Goal: Transaction & Acquisition: Purchase product/service

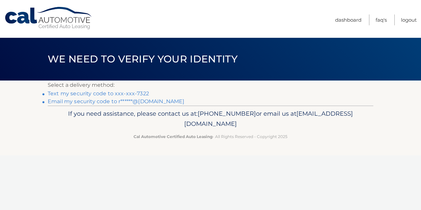
click at [115, 95] on link "Text my security code to xxx-xxx-7322" at bounding box center [98, 93] width 101 height 6
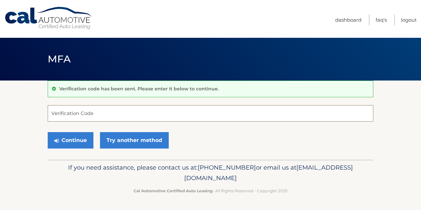
click at [91, 113] on input "Verification Code" at bounding box center [211, 113] width 326 height 16
type input "484693"
click at [48, 132] on button "Continue" at bounding box center [71, 140] width 46 height 16
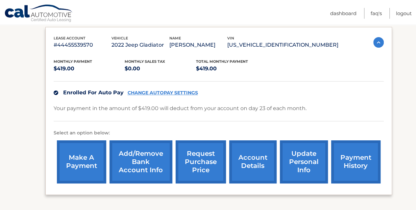
scroll to position [110, 0]
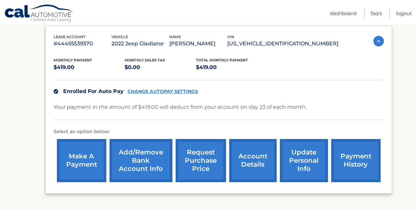
click at [243, 151] on link "account details" at bounding box center [252, 160] width 47 height 43
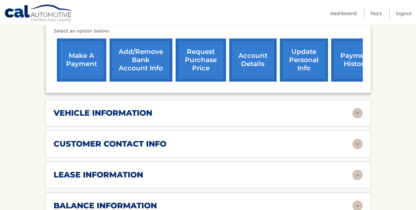
scroll to position [231, 0]
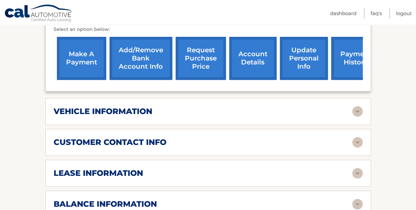
click at [358, 106] on img at bounding box center [357, 111] width 11 height 11
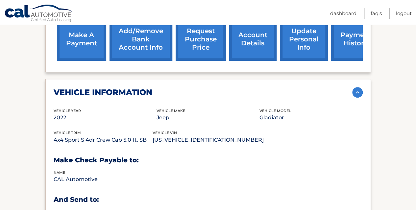
scroll to position [249, 0]
click at [358, 87] on img at bounding box center [357, 92] width 11 height 11
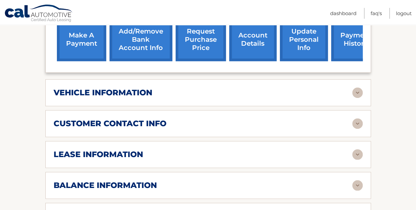
scroll to position [261, 0]
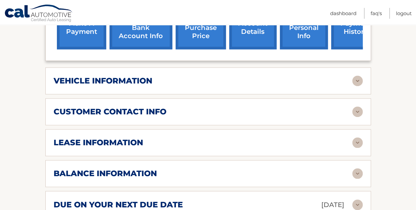
click at [359, 137] on img at bounding box center [357, 142] width 11 height 11
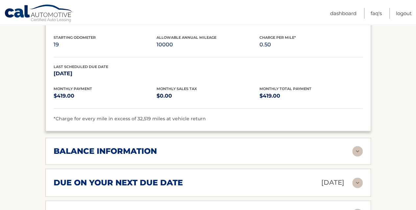
scroll to position [407, 0]
click at [362, 146] on img at bounding box center [357, 151] width 11 height 11
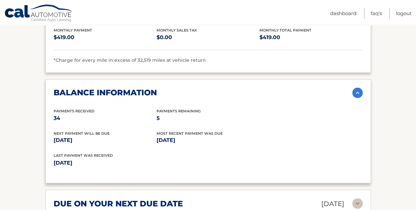
scroll to position [465, 0]
click at [359, 88] on img at bounding box center [357, 93] width 11 height 11
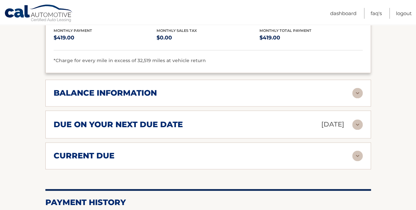
click at [355, 151] on img at bounding box center [357, 156] width 11 height 11
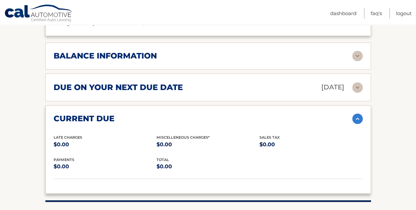
scroll to position [506, 0]
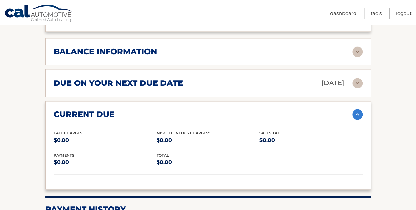
click at [359, 109] on img at bounding box center [357, 114] width 11 height 11
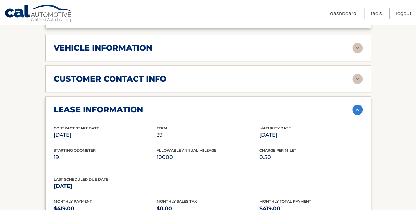
scroll to position [293, 0]
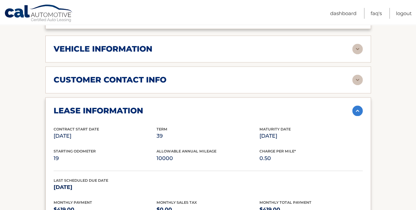
click at [356, 106] on img at bounding box center [357, 111] width 11 height 11
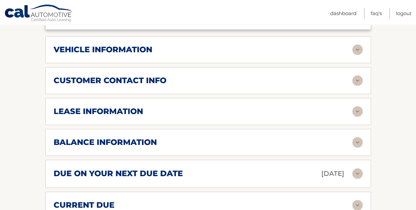
scroll to position [292, 0]
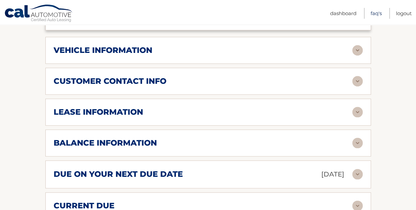
click at [371, 12] on link "FAQ's" at bounding box center [376, 13] width 11 height 11
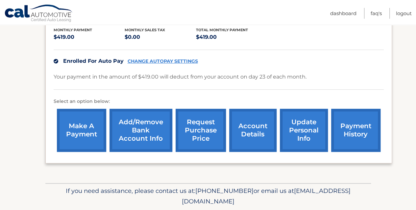
scroll to position [145, 0]
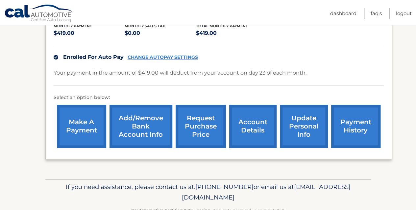
click at [368, 126] on link "payment history" at bounding box center [355, 126] width 49 height 43
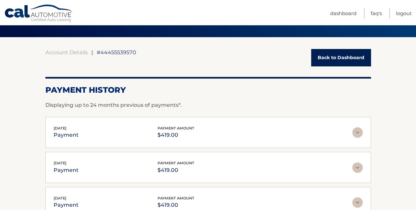
scroll to position [53, 0]
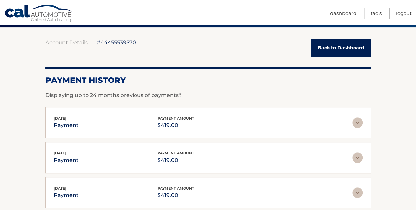
click at [332, 46] on link "Back to Dashboard" at bounding box center [341, 47] width 60 height 17
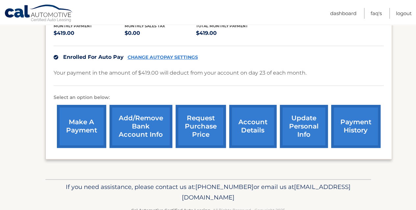
scroll to position [150, 0]
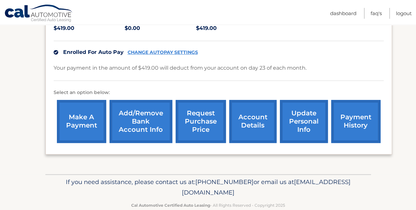
click at [241, 111] on link "account details" at bounding box center [252, 121] width 47 height 43
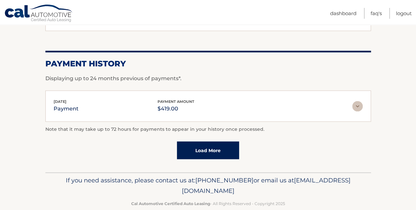
scroll to position [479, 0]
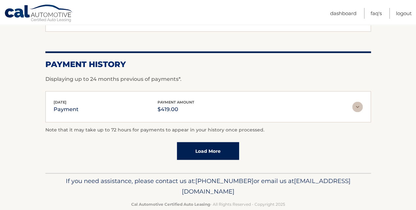
click at [211, 147] on link "Load More" at bounding box center [208, 151] width 62 height 18
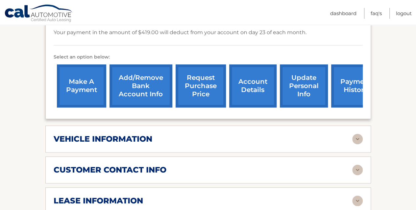
scroll to position [203, 0]
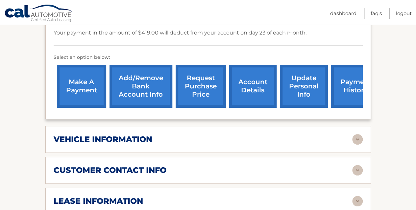
click at [90, 71] on link "make a payment" at bounding box center [81, 86] width 49 height 43
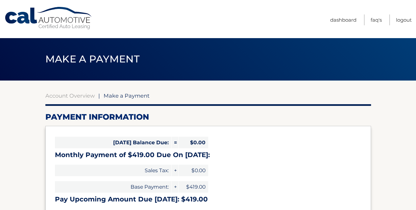
select select "ZjQyMTZjZGQtMjkwMC00MzdjLTg1ZTUtZTdhNjcxYTA5YjIx"
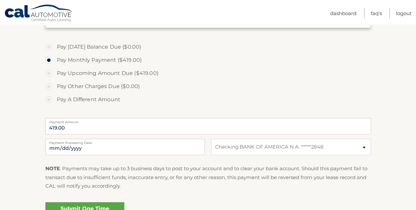
scroll to position [187, 0]
click at [224, 122] on label "Payment Amount" at bounding box center [208, 120] width 326 height 5
click at [224, 122] on input "419.00" at bounding box center [208, 126] width 326 height 16
click at [136, 123] on input "419.00" at bounding box center [208, 126] width 326 height 16
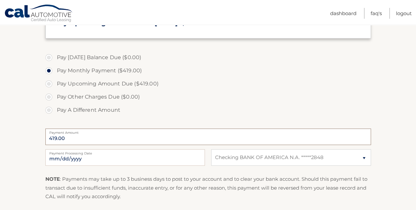
scroll to position [176, 0]
click at [50, 111] on label "Pay A Different Amount" at bounding box center [208, 110] width 326 height 13
click at [50, 111] on input "Pay A Different Amount" at bounding box center [51, 109] width 7 height 11
radio input "true"
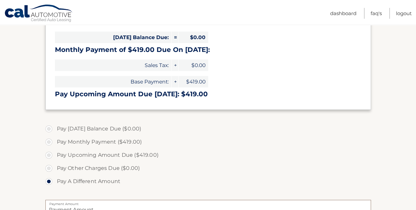
scroll to position [105, 0]
click at [174, 64] on span "+" at bounding box center [175, 66] width 7 height 12
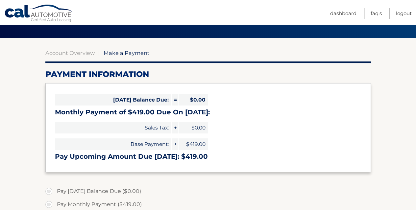
scroll to position [41, 0]
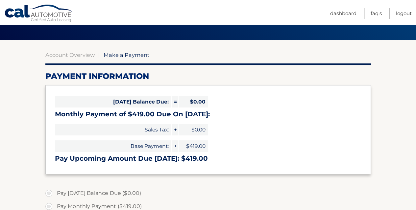
click at [122, 55] on span "Make a Payment" at bounding box center [127, 55] width 46 height 7
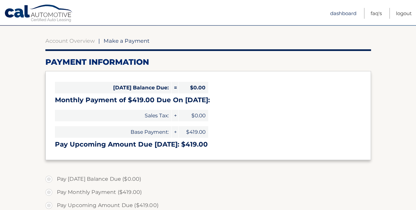
scroll to position [55, 0]
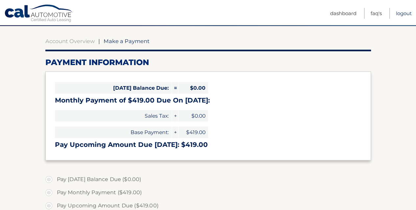
click at [404, 13] on link "Logout" at bounding box center [404, 13] width 16 height 11
